Goal: Find specific page/section: Find specific page/section

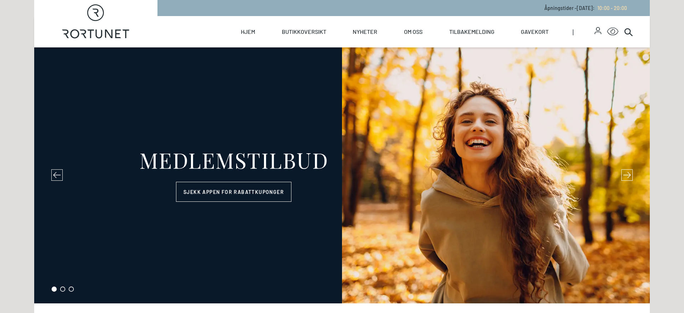
select select "NO"
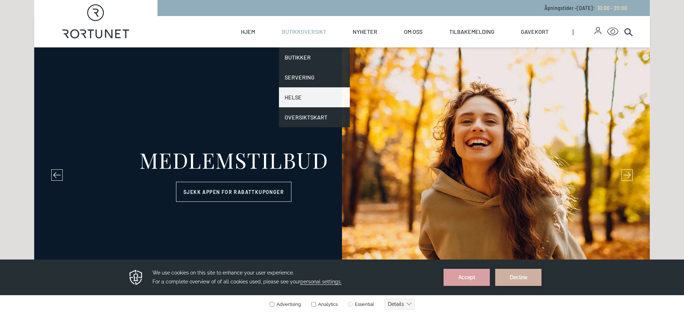
click at [301, 95] on link "Helse" at bounding box center [314, 97] width 71 height 20
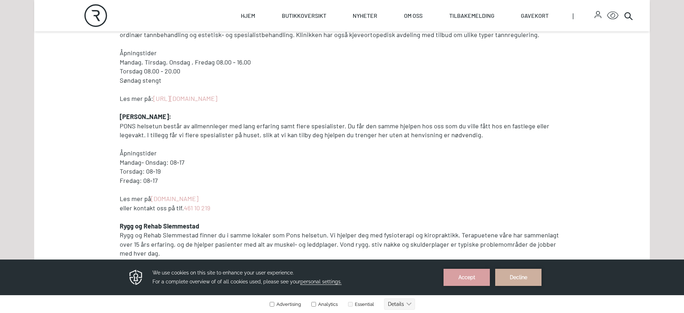
scroll to position [319, 0]
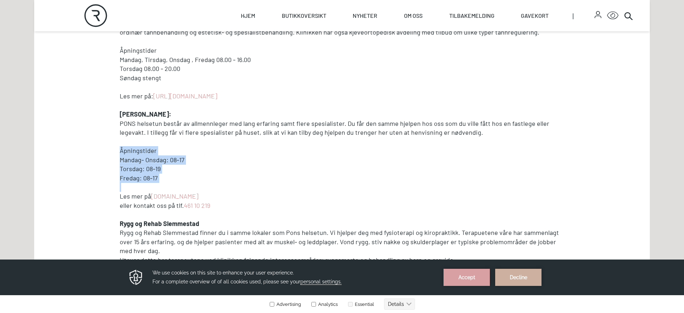
drag, startPoint x: 119, startPoint y: 151, endPoint x: 223, endPoint y: 186, distance: 109.7
click at [223, 186] on div "Velkommen til Rortunet helse I 2 etasje finner du Rortunet Helse med et tilbud …" at bounding box center [342, 209] width 456 height 491
click at [223, 186] on p at bounding box center [342, 186] width 444 height 9
drag, startPoint x: 119, startPoint y: 160, endPoint x: 213, endPoint y: 162, distance: 94.0
click at [213, 162] on div "Velkommen til Rortunet helse I 2 etasje finner du Rortunet Helse med et tilbud …" at bounding box center [342, 209] width 456 height 491
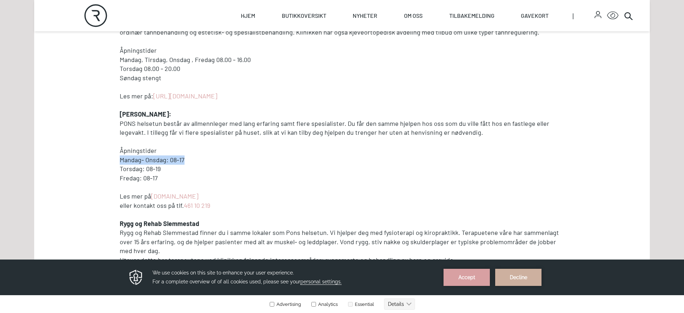
click at [213, 162] on p "Mandag- Onsdag: 08-17" at bounding box center [342, 159] width 444 height 9
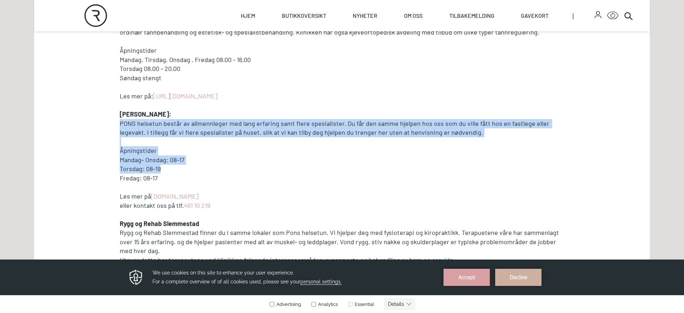
drag, startPoint x: 119, startPoint y: 124, endPoint x: 285, endPoint y: 166, distance: 171.2
click at [285, 166] on div "Velkommen til Rortunet helse I 2 etasje finner du Rortunet Helse med et tilbud …" at bounding box center [342, 209] width 456 height 491
click at [285, 166] on p "Torsdag: 08-19" at bounding box center [342, 168] width 444 height 9
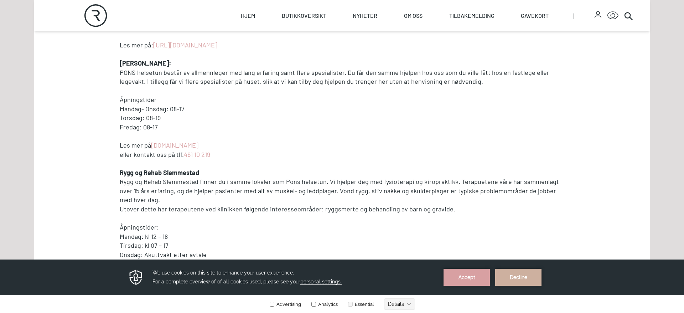
scroll to position [373, 0]
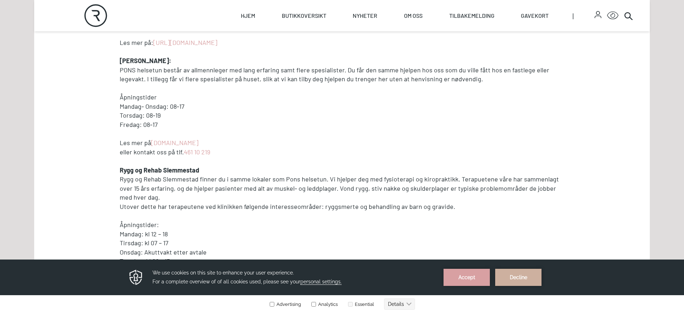
drag, startPoint x: 121, startPoint y: 69, endPoint x: 352, endPoint y: 95, distance: 231.7
click at [352, 95] on div "Velkommen til Rortunet helse I 2 etasje finner du Rortunet Helse med et tilbud …" at bounding box center [342, 156] width 444 height 491
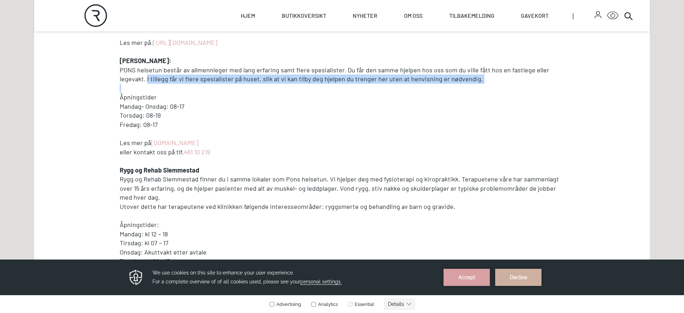
drag, startPoint x: 119, startPoint y: 79, endPoint x: 406, endPoint y: 90, distance: 287.5
click at [406, 90] on div "Velkommen til Rortunet helse I 2 etasje finner du Rortunet Helse med et tilbud …" at bounding box center [342, 156] width 456 height 491
click at [406, 90] on p at bounding box center [342, 88] width 444 height 9
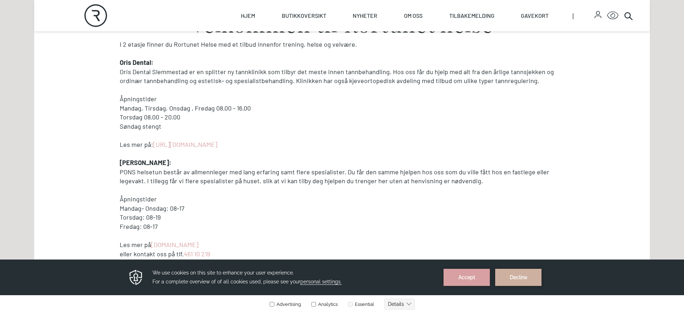
scroll to position [271, 0]
drag, startPoint x: 150, startPoint y: 41, endPoint x: 380, endPoint y: 43, distance: 229.6
click at [380, 43] on p "I 2 etasje finner du Rortunet Helse med et tilbud innenfor trening, helse og ve…" at bounding box center [342, 44] width 444 height 9
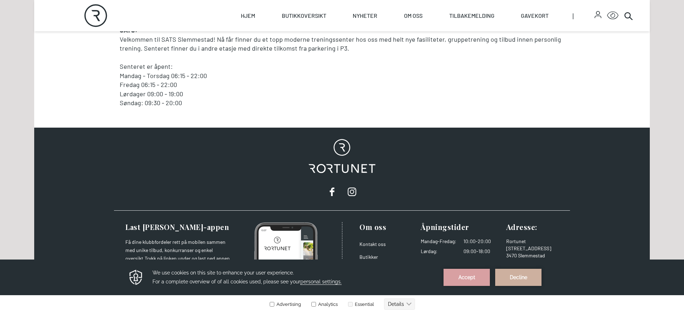
scroll to position [718, 0]
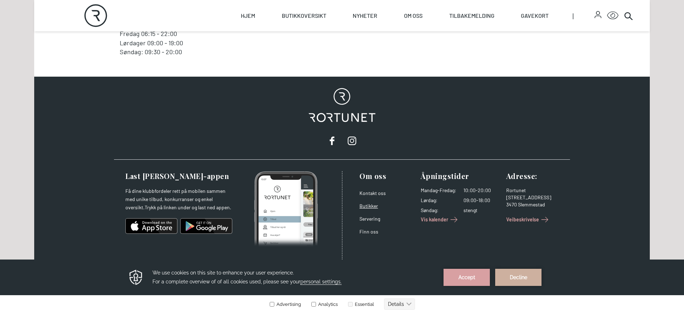
click at [369, 206] on link "Butikker" at bounding box center [368, 206] width 19 height 6
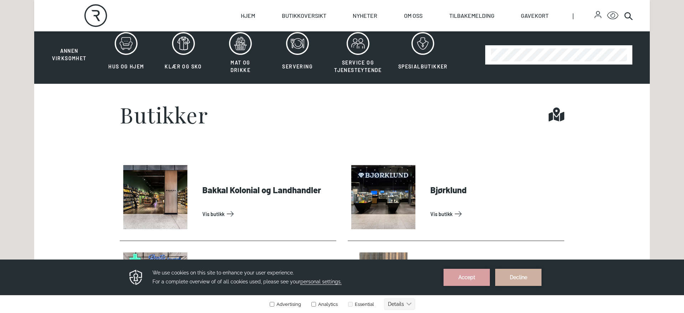
scroll to position [235, 0]
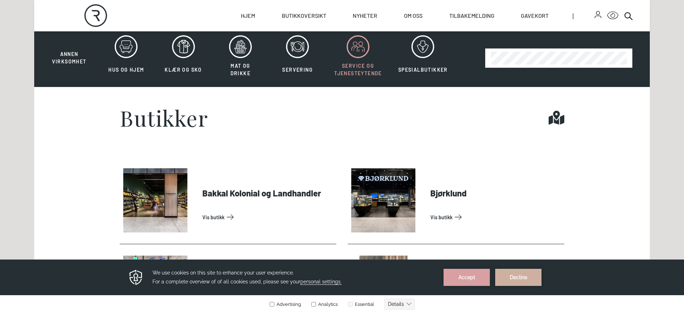
click at [365, 71] on span "Service og tjenesteytende" at bounding box center [358, 70] width 48 height 14
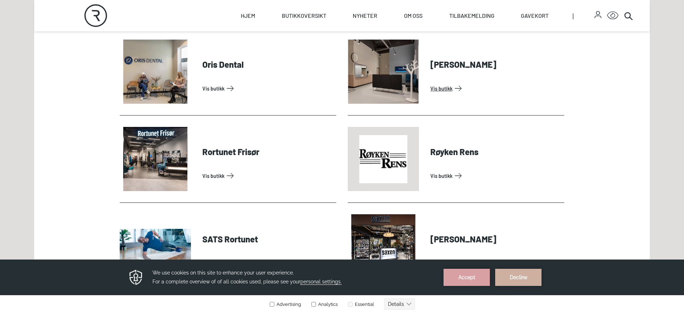
scroll to position [538, 0]
click at [459, 88] on link "Vis butikk" at bounding box center [495, 87] width 131 height 11
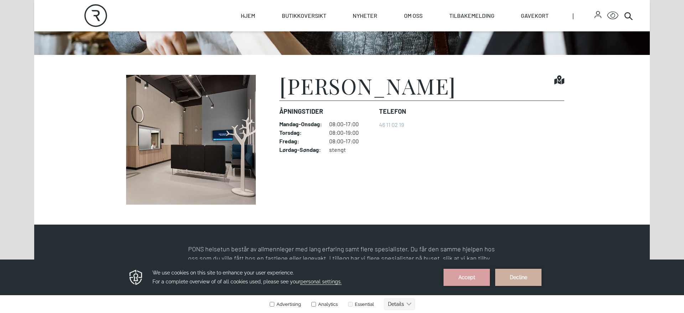
scroll to position [208, 0]
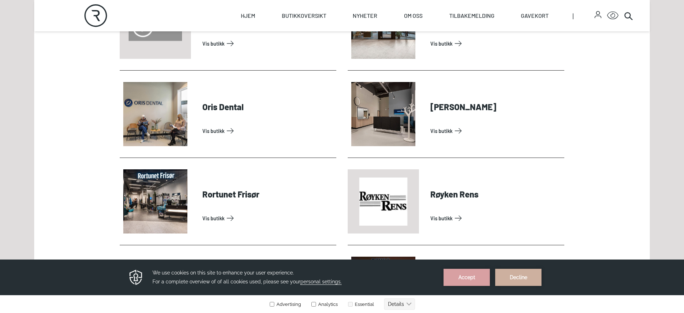
scroll to position [496, 0]
